Goal: Task Accomplishment & Management: Complete application form

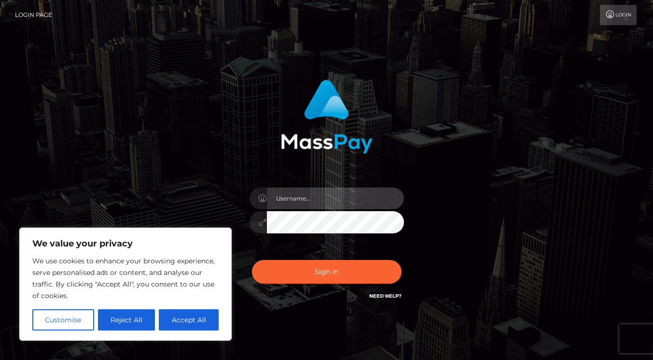
click at [308, 208] on input "text" at bounding box center [335, 198] width 137 height 22
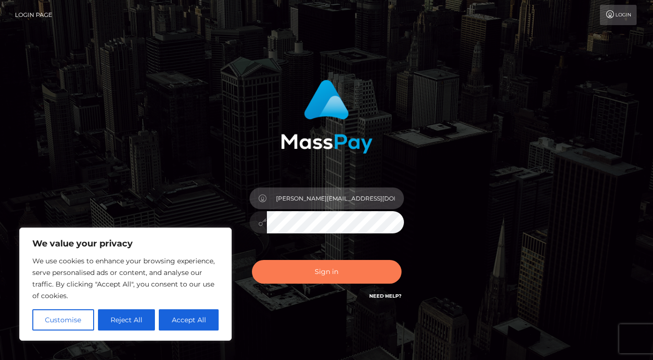
type input "w.t.ilda@proton.me"
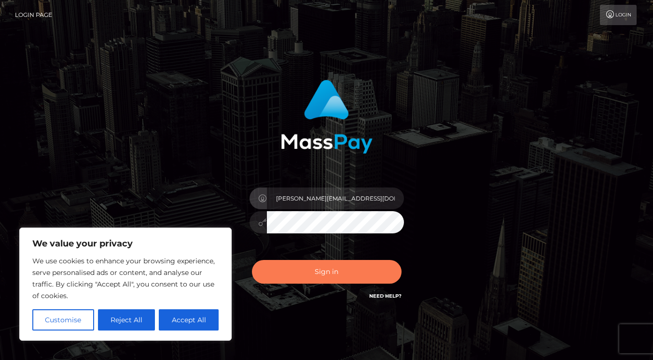
click at [305, 271] on button "Sign in" at bounding box center [327, 272] width 150 height 24
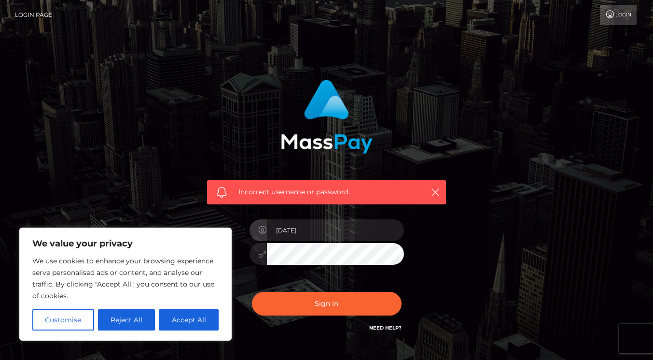
type input "[DATE]"
click at [318, 318] on div "Sign in Need Help?" at bounding box center [326, 307] width 169 height 43
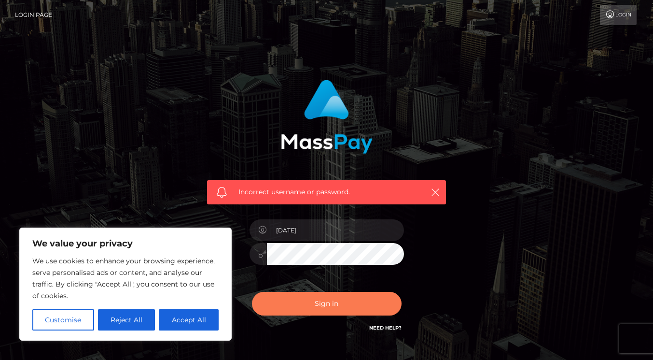
click at [318, 295] on button "Sign in" at bounding box center [327, 304] width 150 height 24
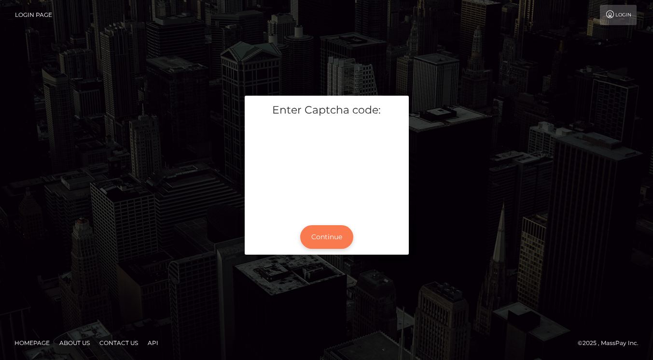
click at [335, 238] on button "Continue" at bounding box center [326, 237] width 53 height 24
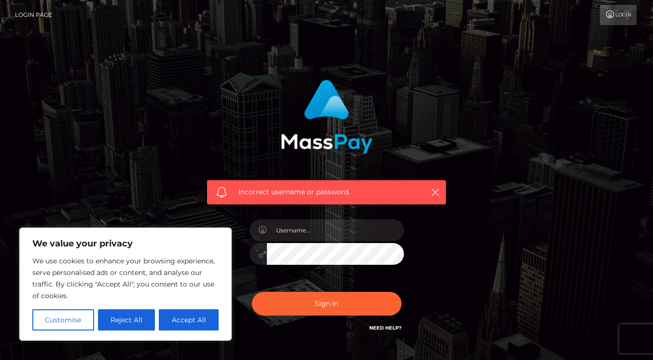
click at [141, 331] on div "We value your privacy We use cookies to enhance your browsing experience, serve…" at bounding box center [125, 283] width 212 height 113
click at [140, 323] on button "Reject All" at bounding box center [126, 319] width 57 height 21
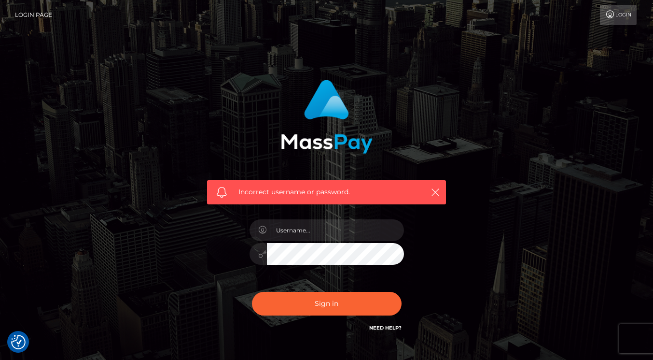
click at [622, 10] on link "Login" at bounding box center [618, 15] width 37 height 20
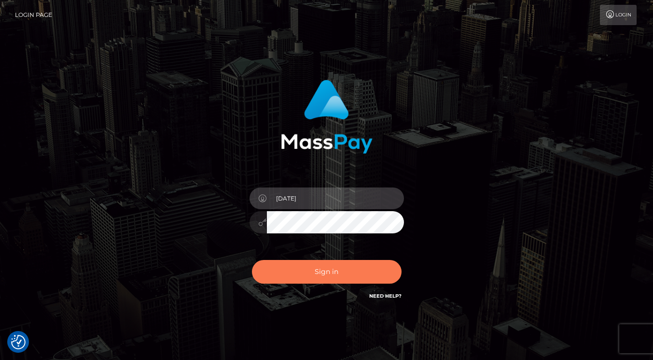
type input "[DATE]"
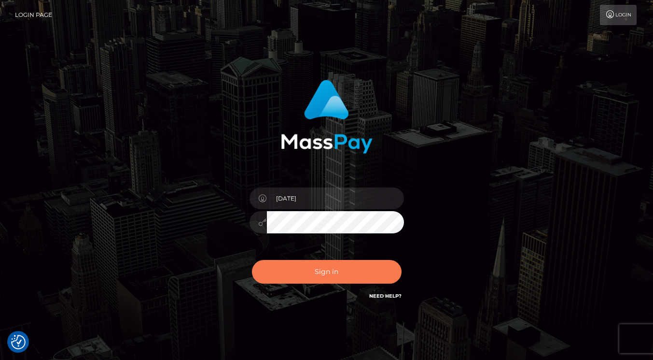
click at [346, 268] on button "Sign in" at bounding box center [327, 272] width 150 height 24
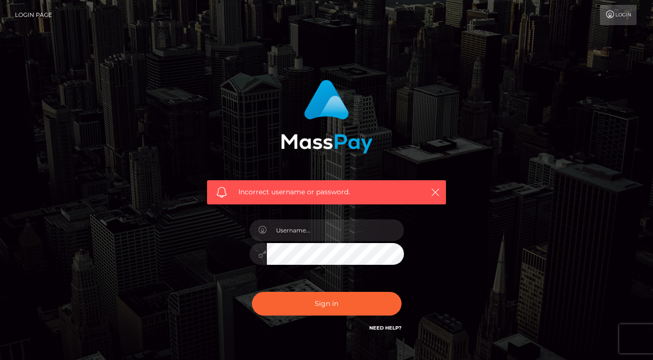
scroll to position [40, 0]
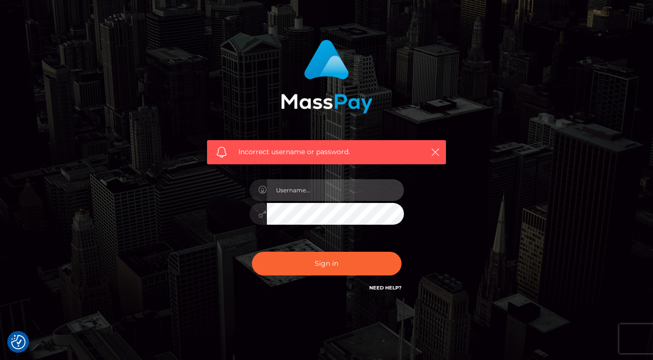
click at [370, 196] on input "text" at bounding box center [335, 190] width 137 height 22
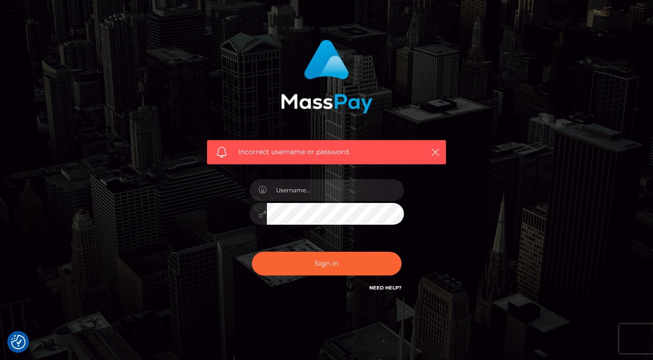
click at [396, 305] on form "Incorrect username or password." at bounding box center [326, 171] width 253 height 278
click at [384, 282] on div "Sign in Need Help?" at bounding box center [326, 267] width 169 height 43
click at [381, 289] on link "Need Help?" at bounding box center [385, 287] width 32 height 6
click at [398, 292] on div "Need Help?" at bounding box center [385, 289] width 32 height 12
click at [397, 290] on link "Need Help?" at bounding box center [385, 287] width 32 height 6
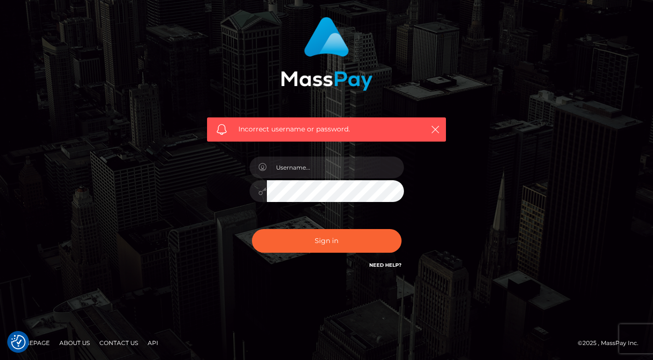
scroll to position [0, 0]
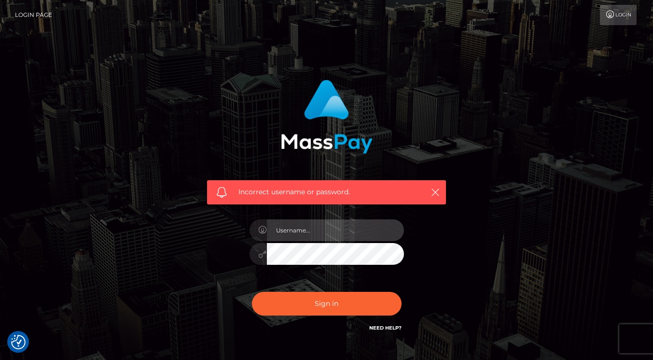
click at [349, 225] on input "text" at bounding box center [335, 230] width 137 height 22
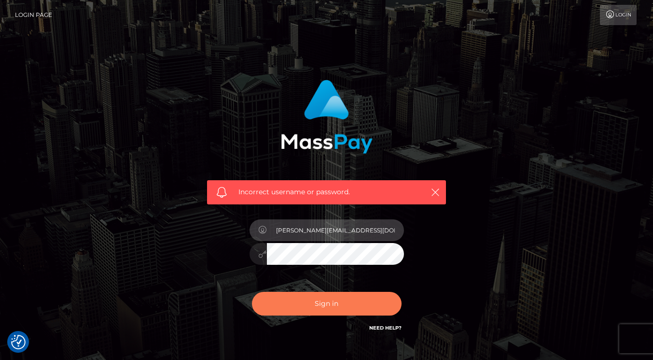
type input "w.t.ilda@proton.me"
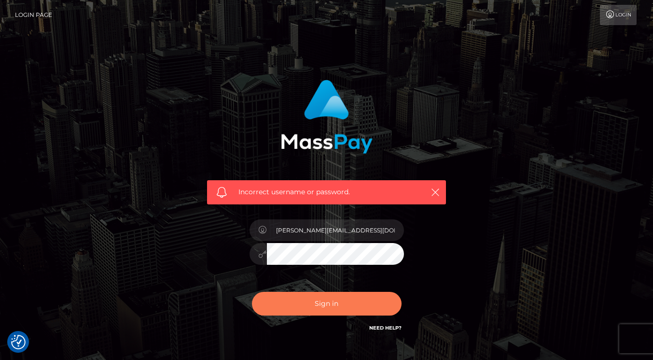
click at [349, 307] on button "Sign in" at bounding box center [327, 304] width 150 height 24
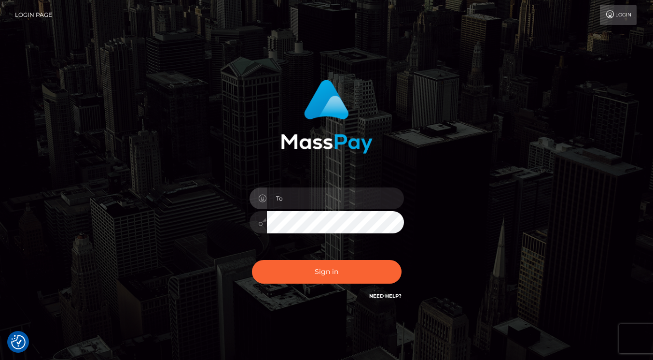
type input "T"
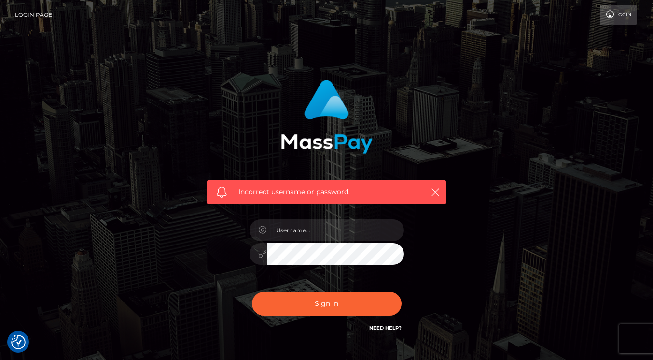
click at [384, 330] on link "Need Help?" at bounding box center [385, 327] width 32 height 6
